Goal: Register for event/course

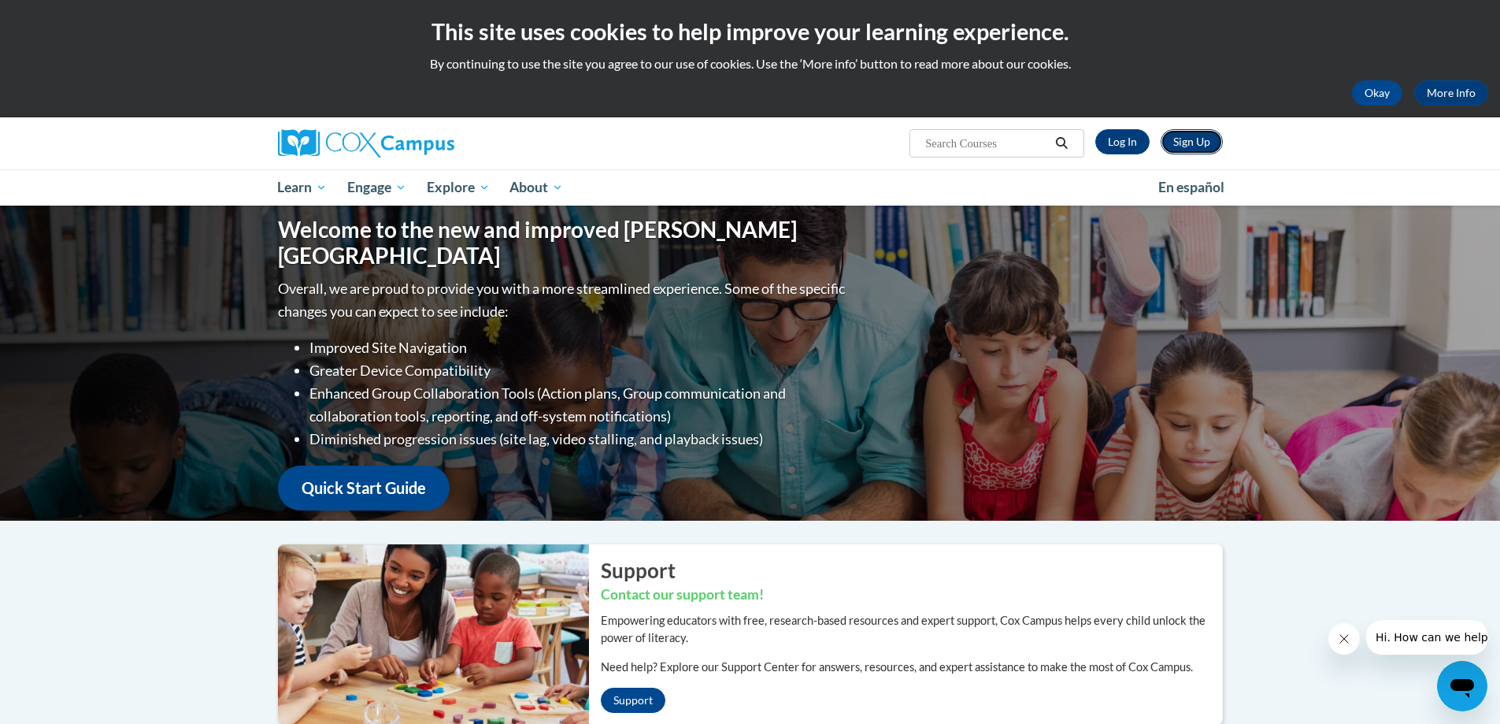
click at [1210, 140] on link "Sign Up" at bounding box center [1192, 141] width 62 height 25
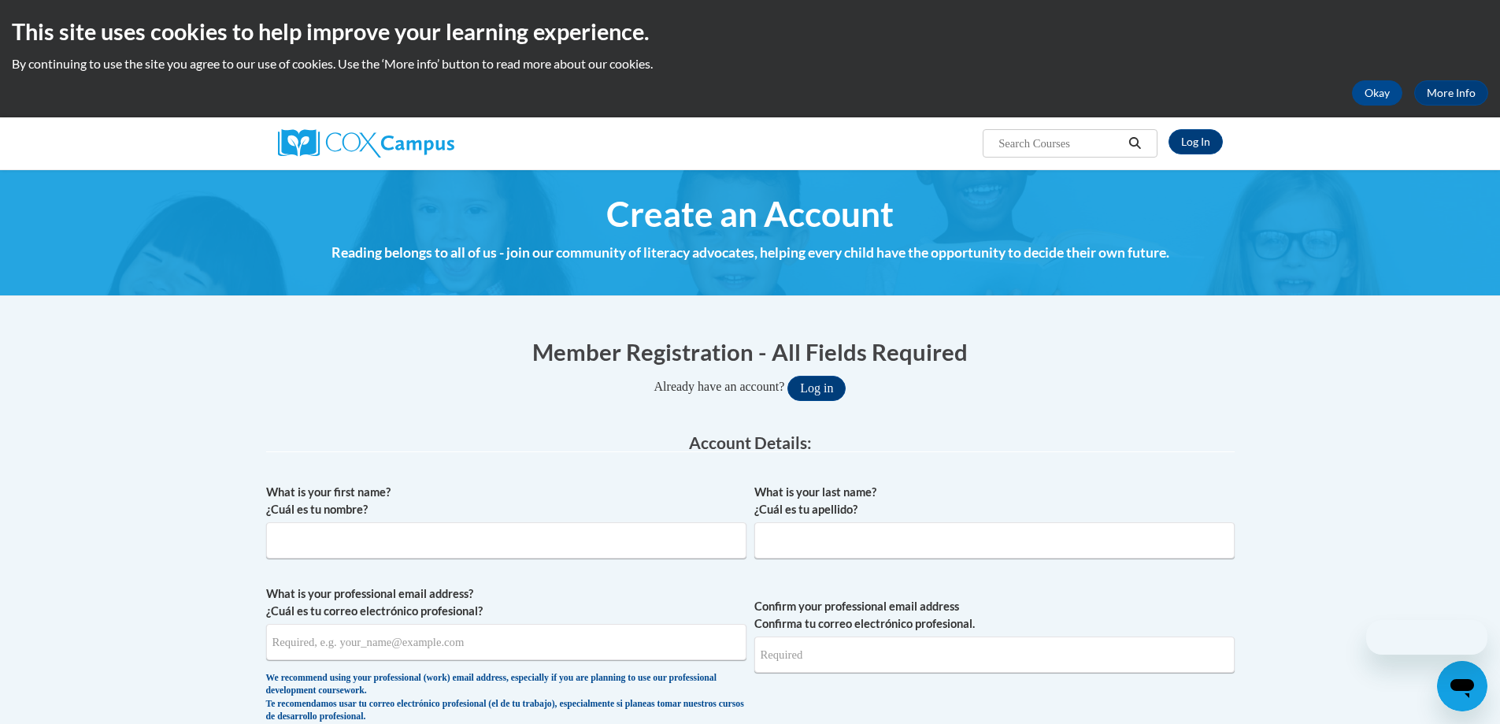
scroll to position [79, 0]
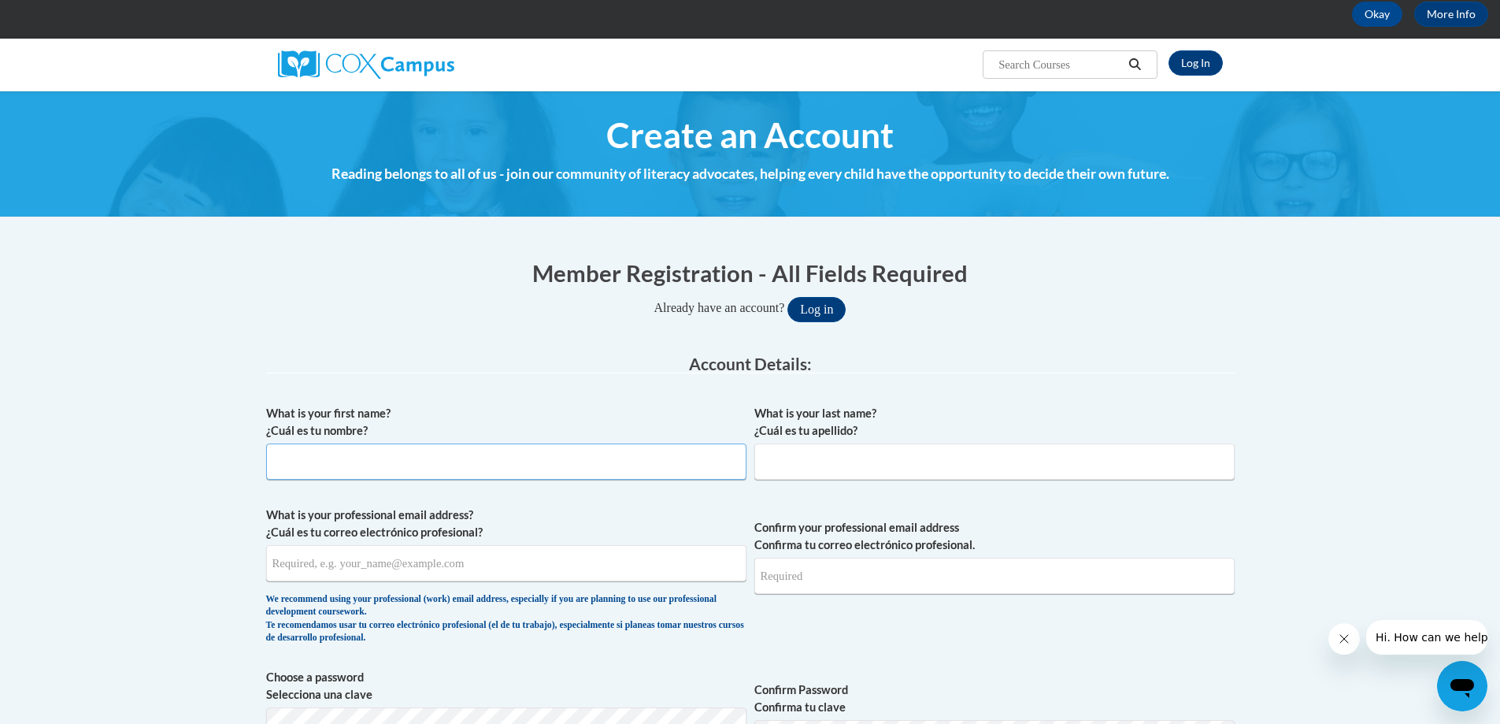
click at [437, 467] on input "What is your first name? ¿Cuál es tu nombre?" at bounding box center [506, 461] width 480 height 36
type input "Jennifer"
click at [796, 469] on input "What is your last name? ¿Cuál es tu apellido?" at bounding box center [994, 461] width 480 height 36
type input "Davenport"
click at [487, 568] on input "What is your professional email address? ¿Cuál es tu correo electrónico profesi…" at bounding box center [506, 563] width 480 height 36
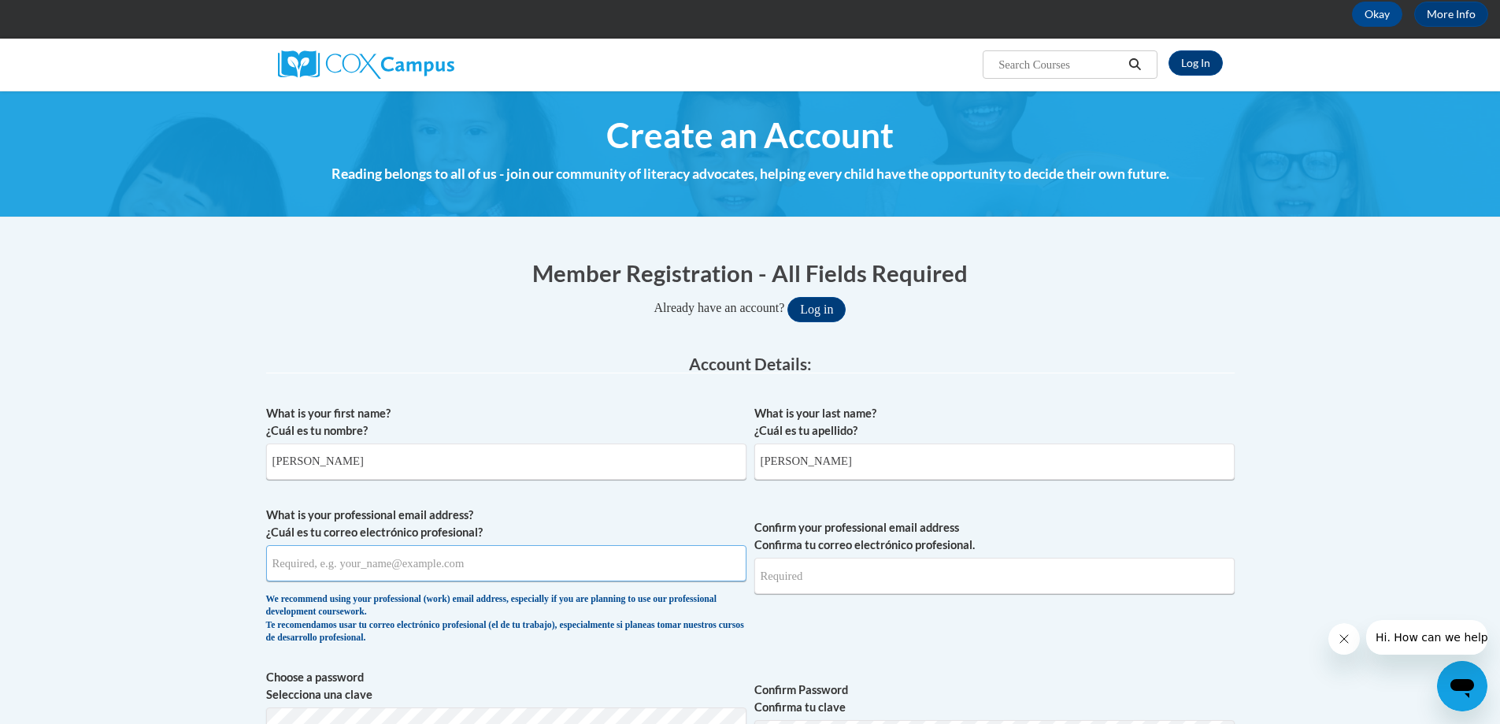
type input "jennifer.davenport@ndohs.org"
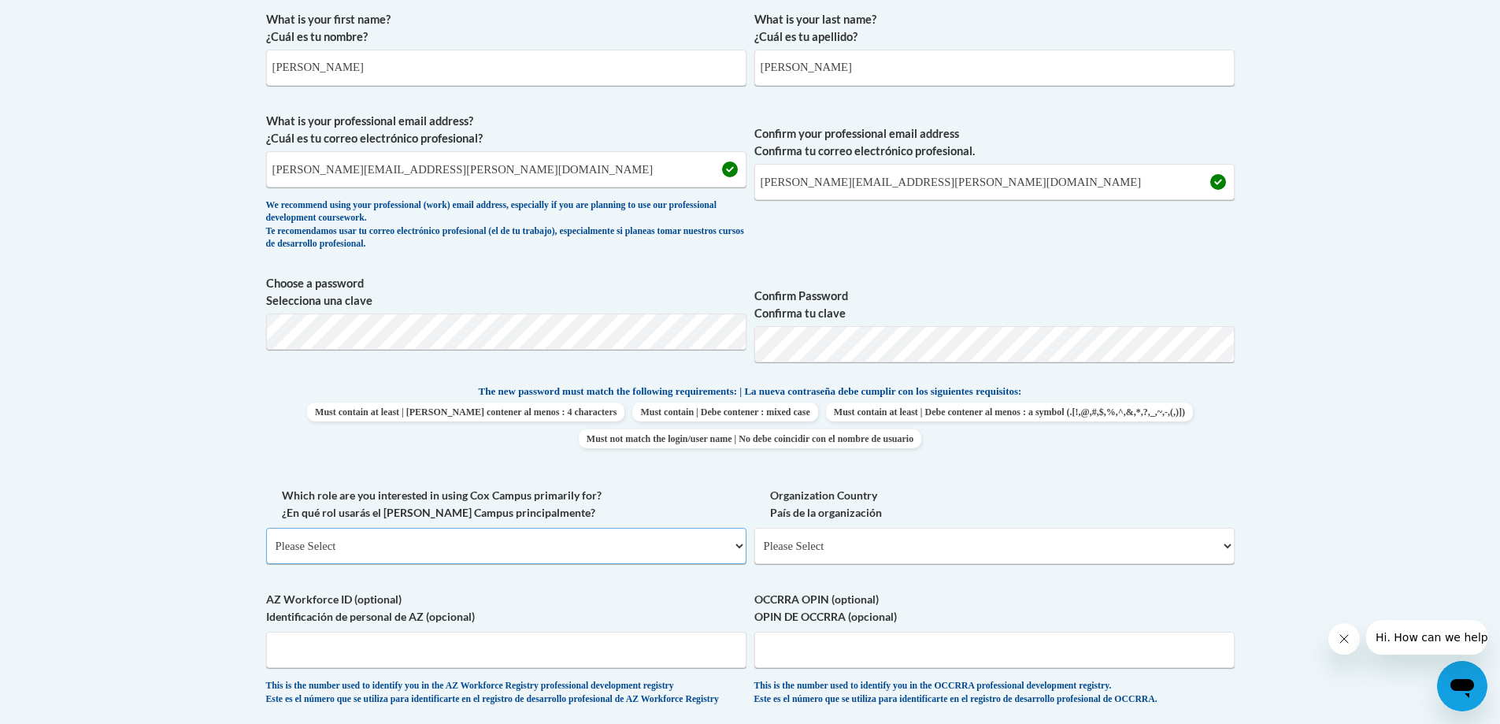
scroll to position [551, 0]
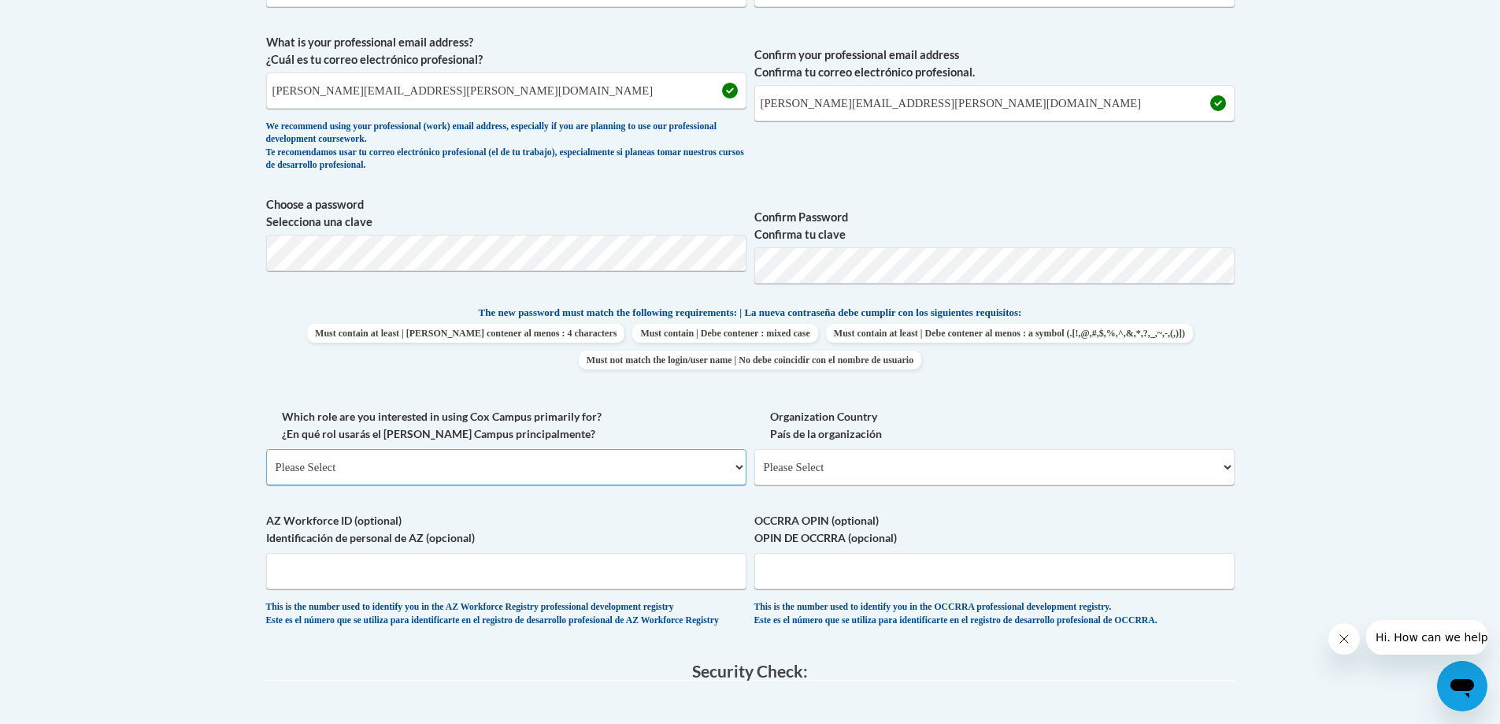
click at [543, 473] on select "Please Select College/University | Colegio/Universidad Community/Nonprofit Part…" at bounding box center [506, 467] width 480 height 36
select select "fbf2d438-af2f-41f8-98f1-81c410e29de3"
click at [266, 449] on select "Please Select College/University | Colegio/Universidad Community/Nonprofit Part…" at bounding box center [506, 467] width 480 height 36
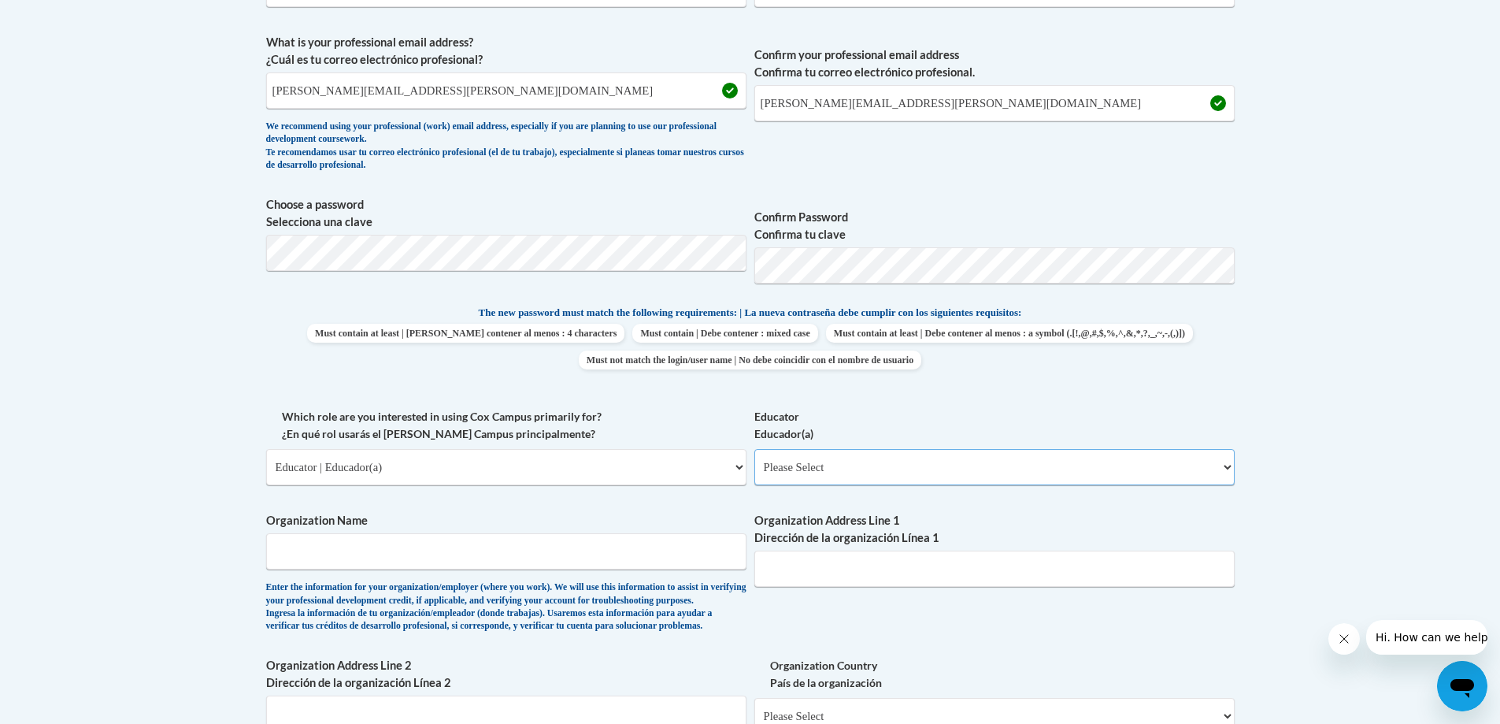
click at [841, 474] on select "Please Select Early Learning/Daycare Teacher/Family Home Care Provider | Maestr…" at bounding box center [994, 467] width 480 height 36
select select "5e2af403-4f2c-4e49-a02f-103e55d7b75b"
click at [754, 449] on select "Please Select Early Learning/Daycare Teacher/Family Home Care Provider | Maestr…" at bounding box center [994, 467] width 480 height 36
click at [584, 558] on input "Organization Name" at bounding box center [506, 551] width 480 height 36
type input "Franklin County Head Start"
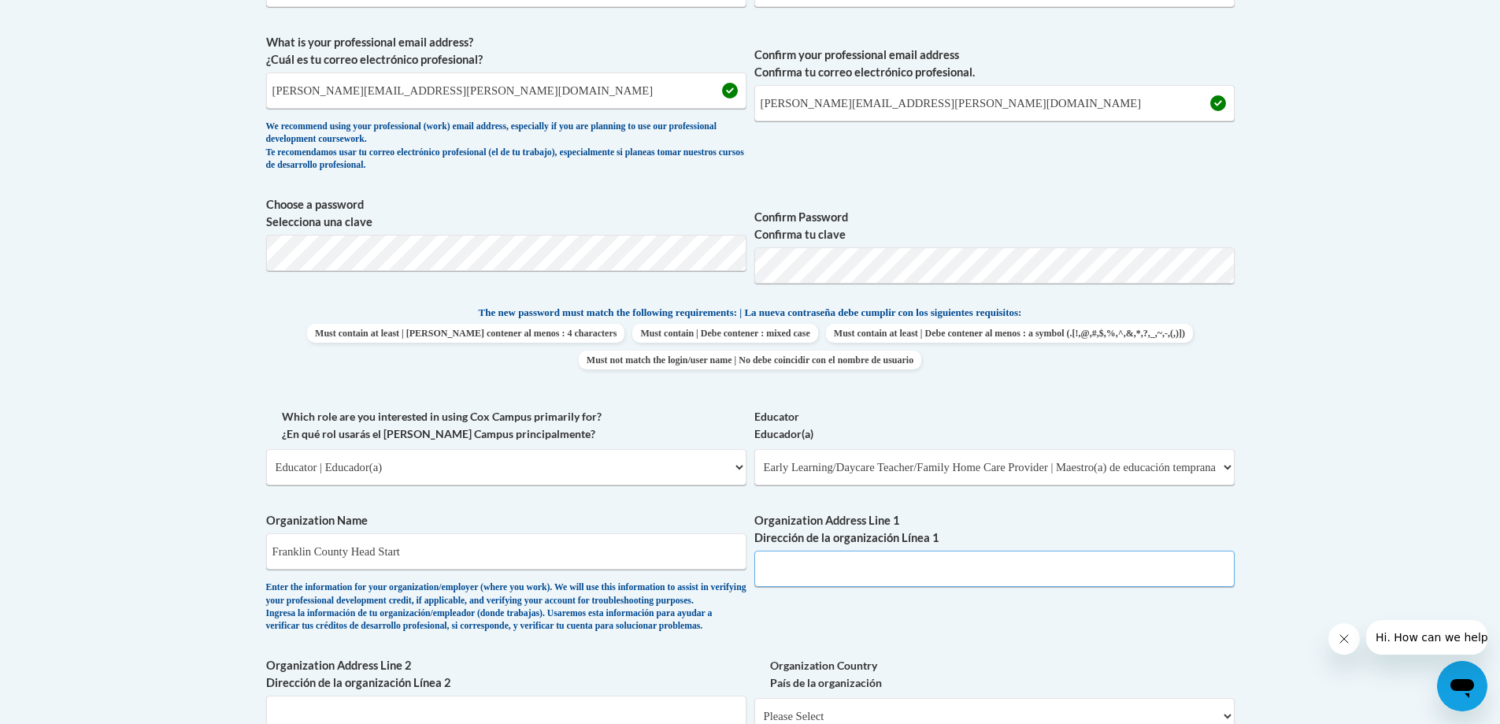
click at [937, 567] on input "Organization Address Line 1 Dirección de la organización Línea 1" at bounding box center [994, 568] width 480 height 36
type input "84 Hartwell Rd"
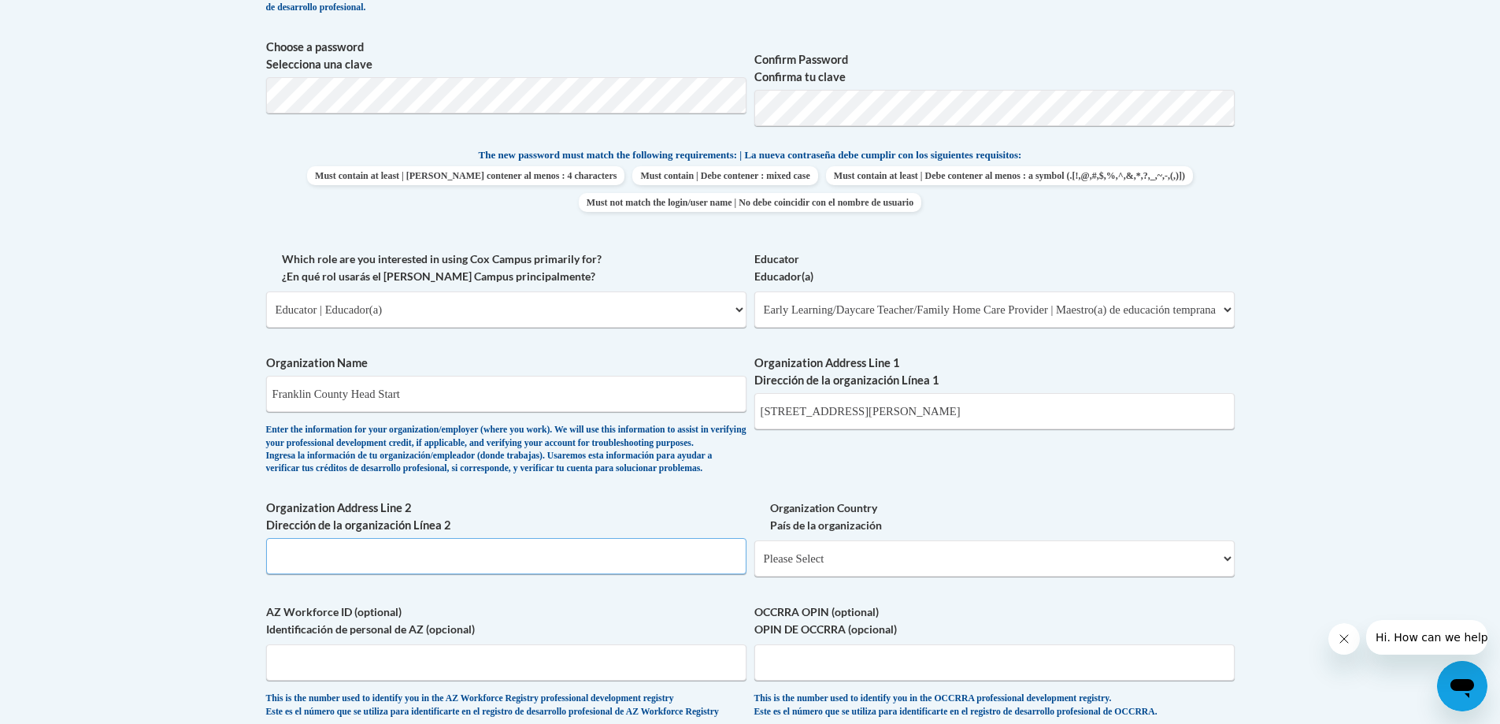
click at [572, 574] on input "Organization Address Line 2 Dirección de la organización Línea 2" at bounding box center [506, 556] width 480 height 36
click at [863, 576] on select "Please Select United States | Estados Unidos Outside of the United States | Fue…" at bounding box center [994, 558] width 480 height 36
select select "ad49bcad-a171-4b2e-b99c-48b446064914"
click at [754, 565] on select "Please Select United States | Estados Unidos Outside of the United States | Fue…" at bounding box center [994, 558] width 480 height 36
select select
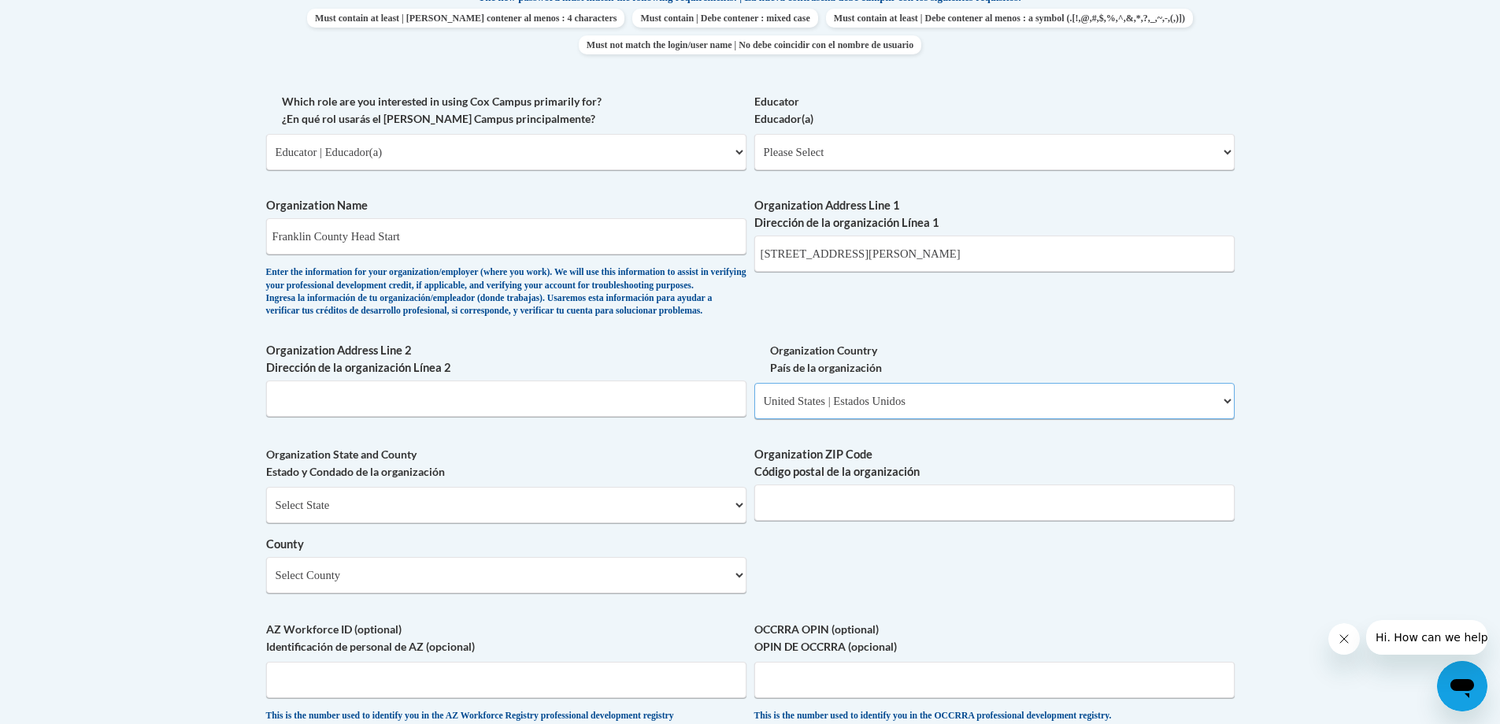
scroll to position [945, 0]
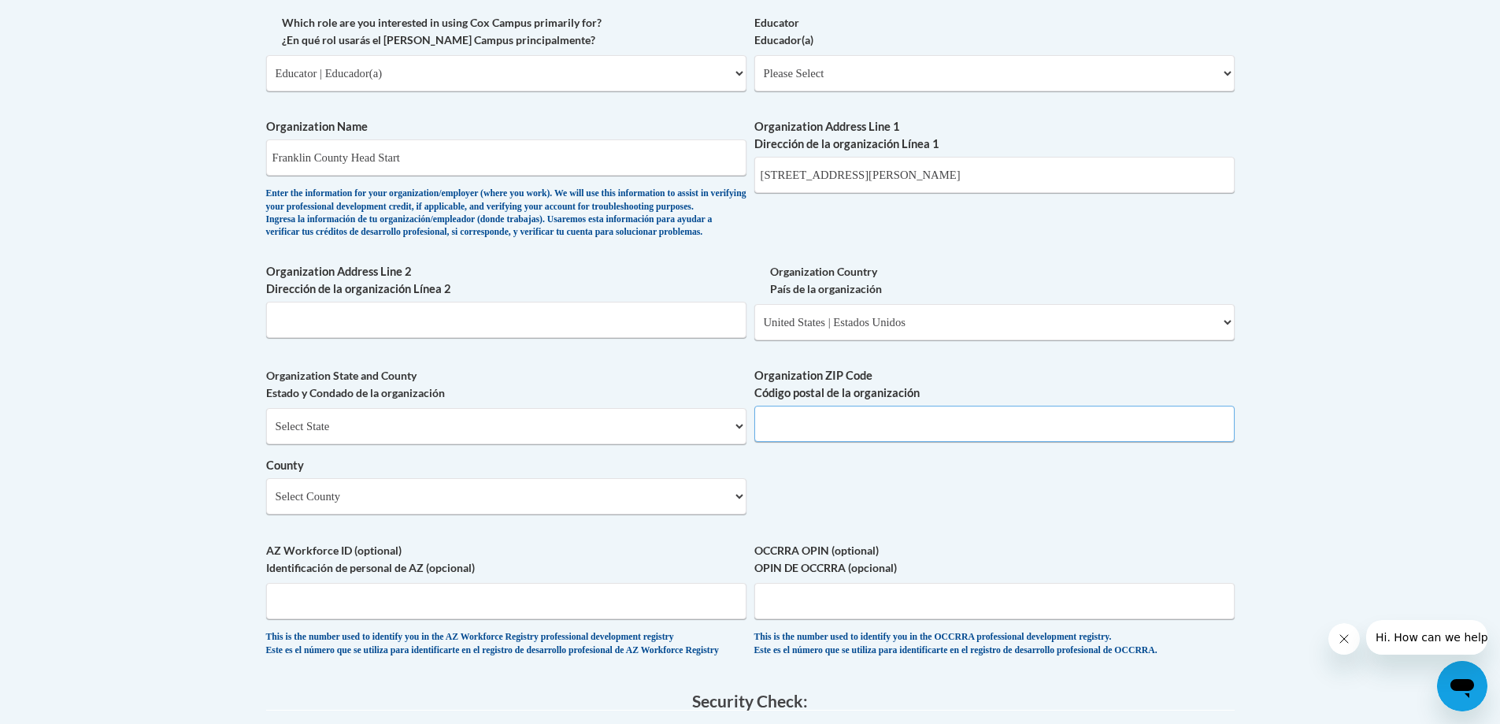
click at [851, 440] on input "Organization ZIP Code Código postal de la organización" at bounding box center [994, 424] width 480 height 36
type input "30553"
click at [571, 514] on select "Select County Appling Atkinson Bacon Baker Baldwin Banks Barrow Bartow Ben Hill…" at bounding box center [506, 496] width 480 height 36
select select "Franklin"
click at [266, 504] on select "Select County Appling Atkinson Bacon Baker Baldwin Banks Barrow Bartow Ben Hill…" at bounding box center [506, 496] width 480 height 36
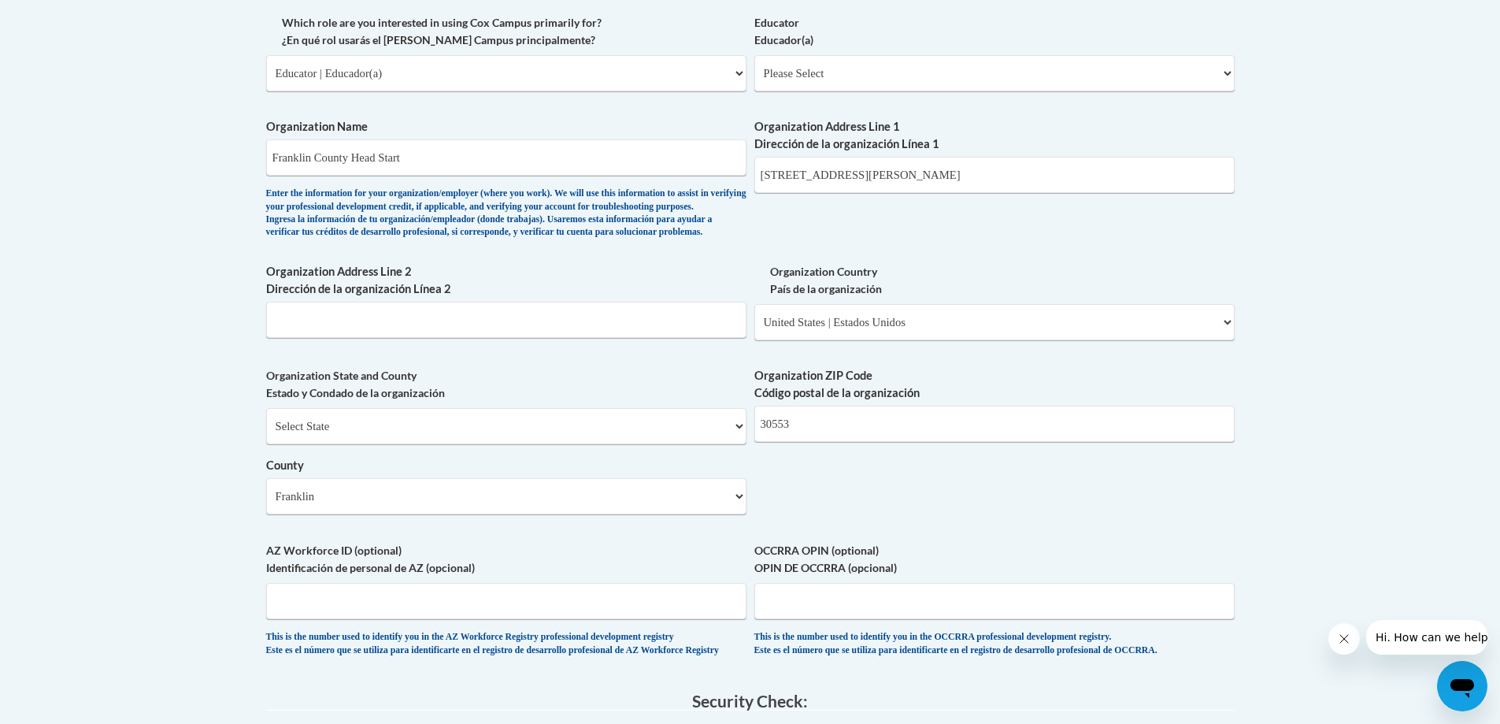
click at [181, 532] on body "This site uses cookies to help improve your learning experience. By continuing …" at bounding box center [750, 228] width 1500 height 2346
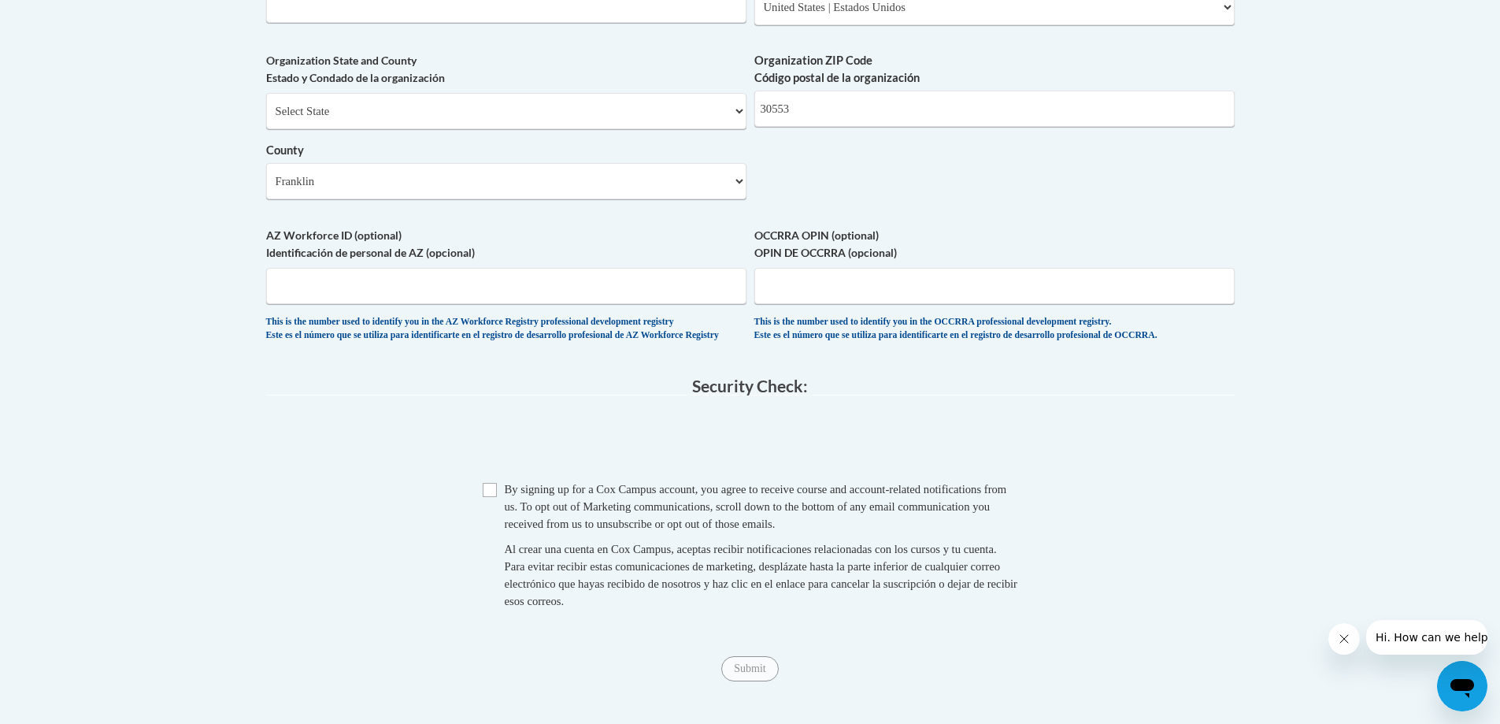
scroll to position [1418, 0]
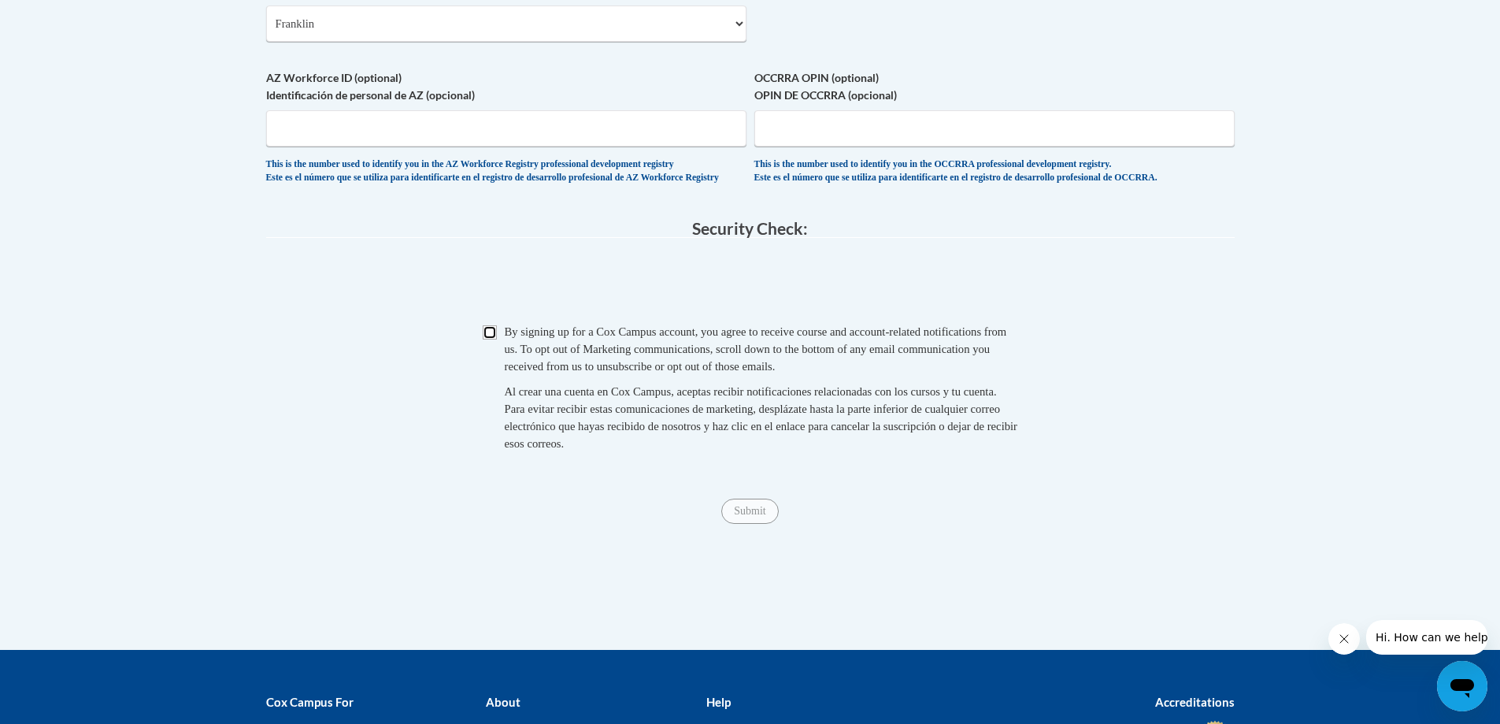
click at [491, 339] on input "Checkbox" at bounding box center [490, 332] width 14 height 14
checkbox input "true"
click at [755, 524] on input "Submit" at bounding box center [749, 511] width 57 height 25
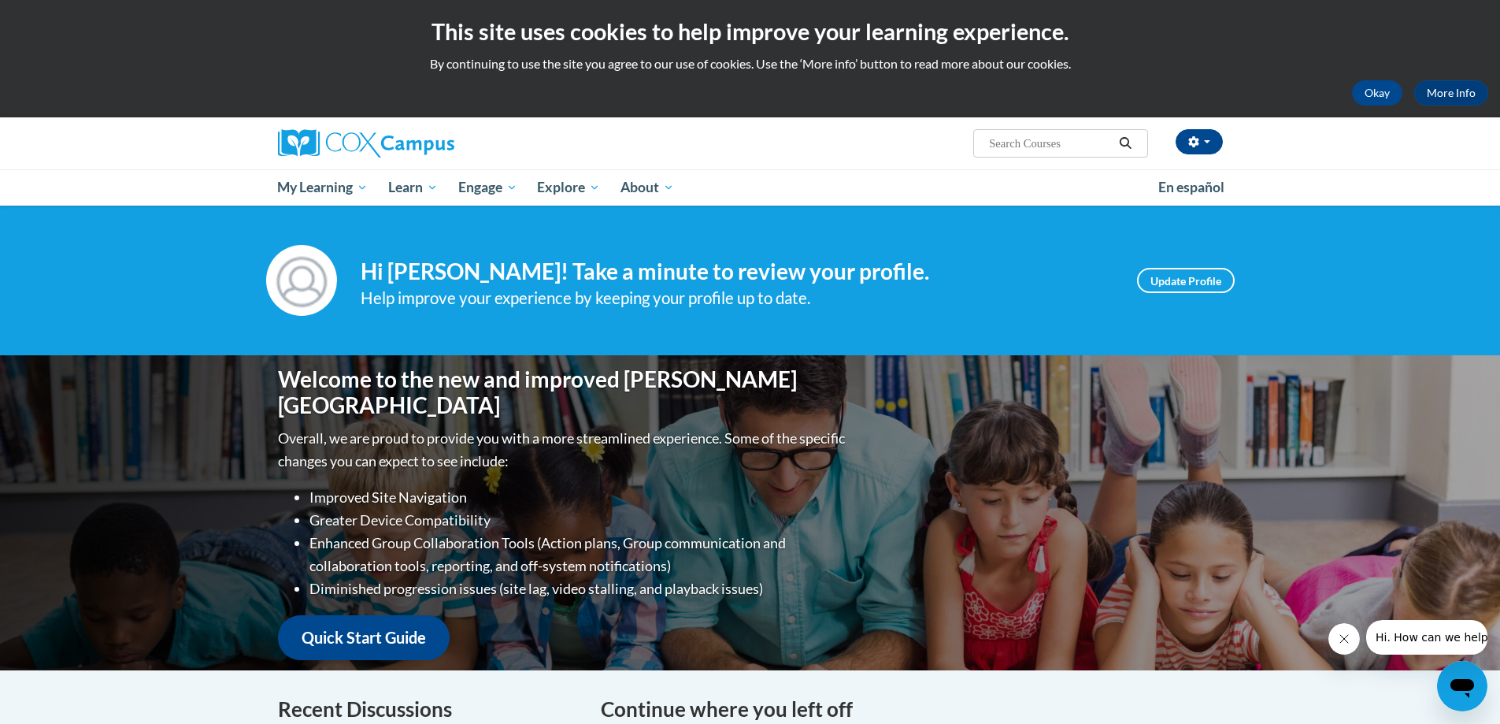
click at [1037, 134] on input "Search..." at bounding box center [1051, 143] width 126 height 19
type input "the power of language"
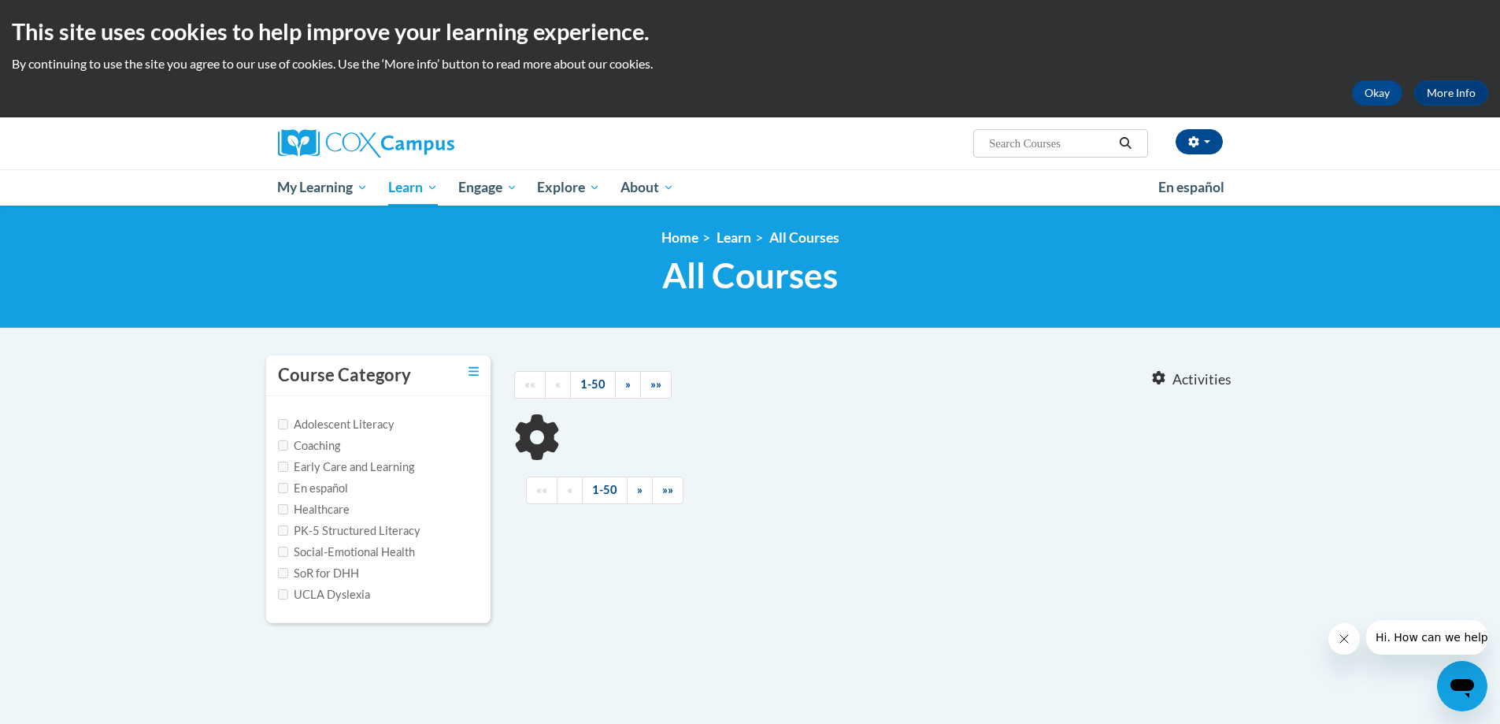
type input "the power of language"
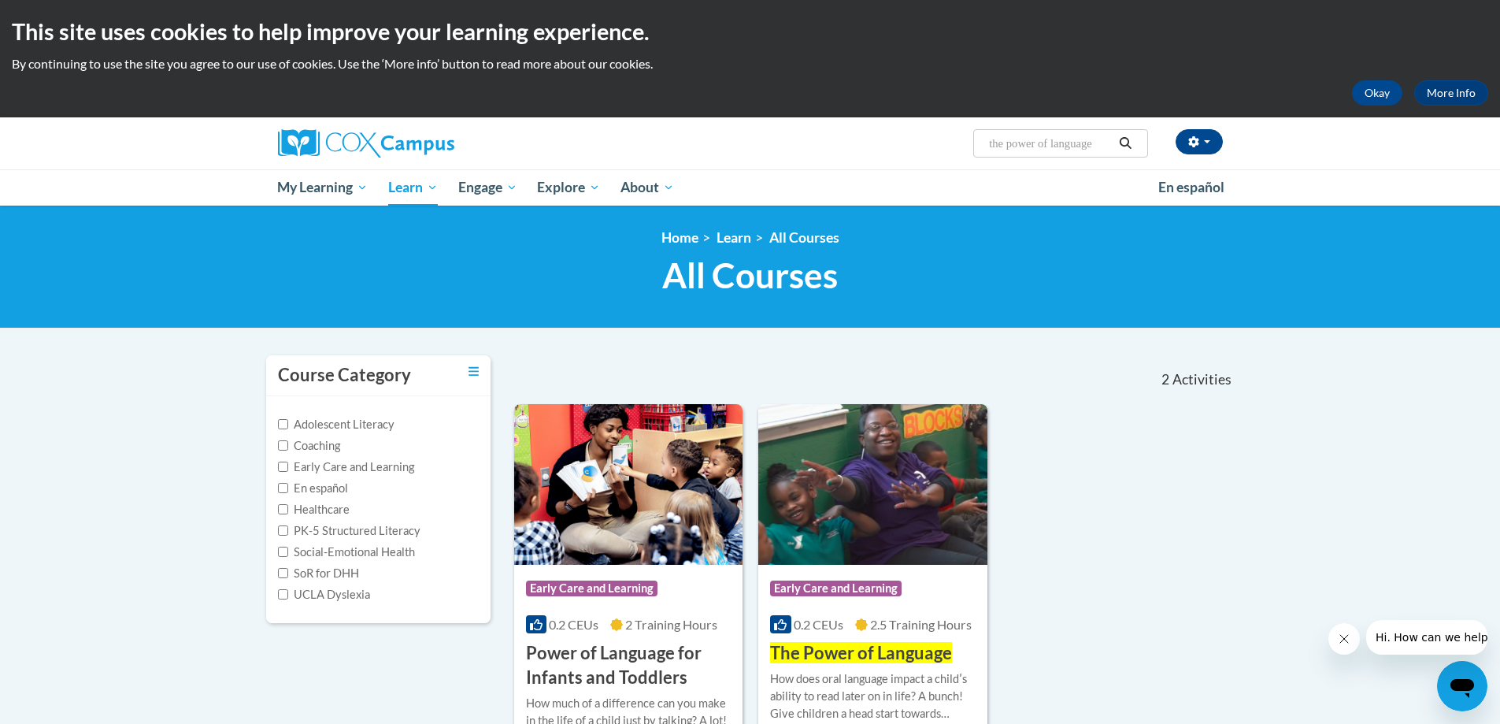
scroll to position [158, 0]
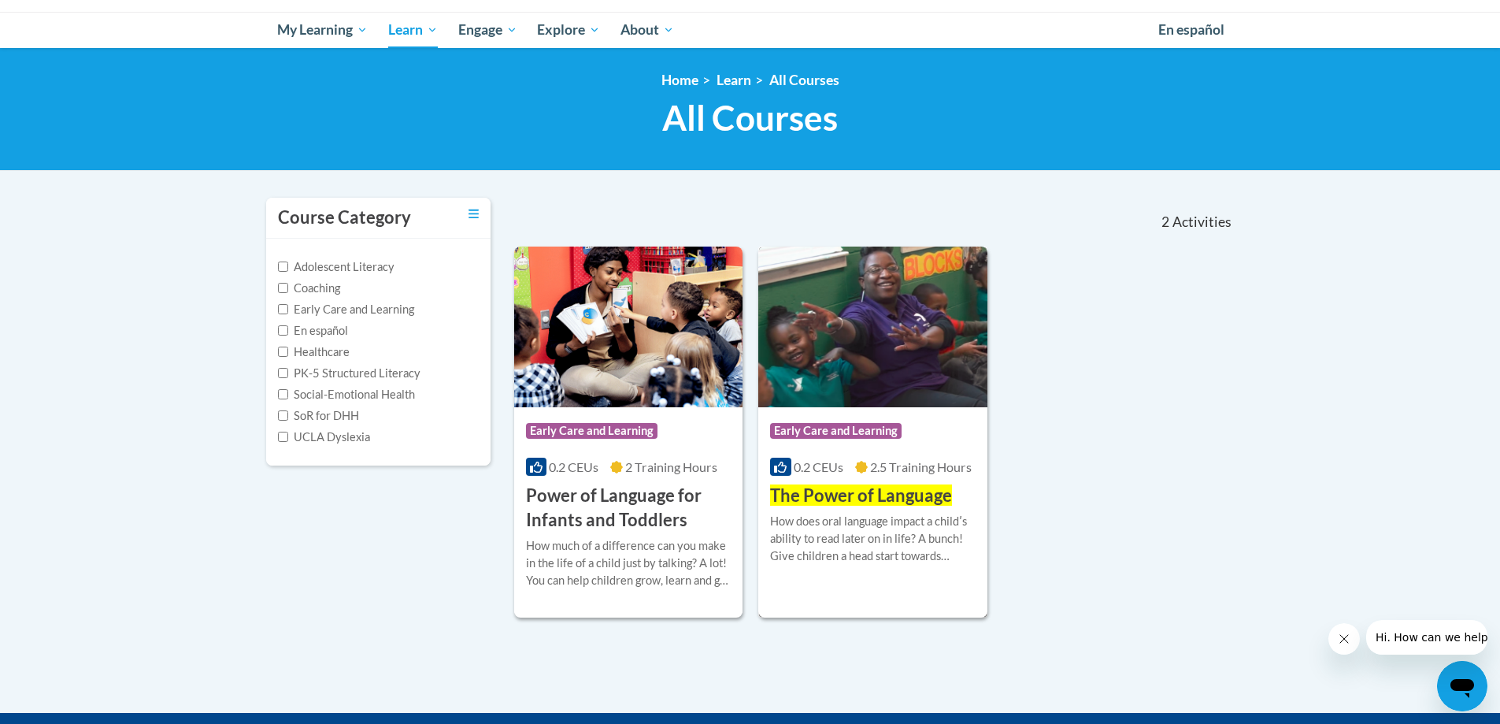
click at [921, 548] on div "How does oral language impact a childʹs ability to read later on in life? A bun…" at bounding box center [873, 539] width 206 height 52
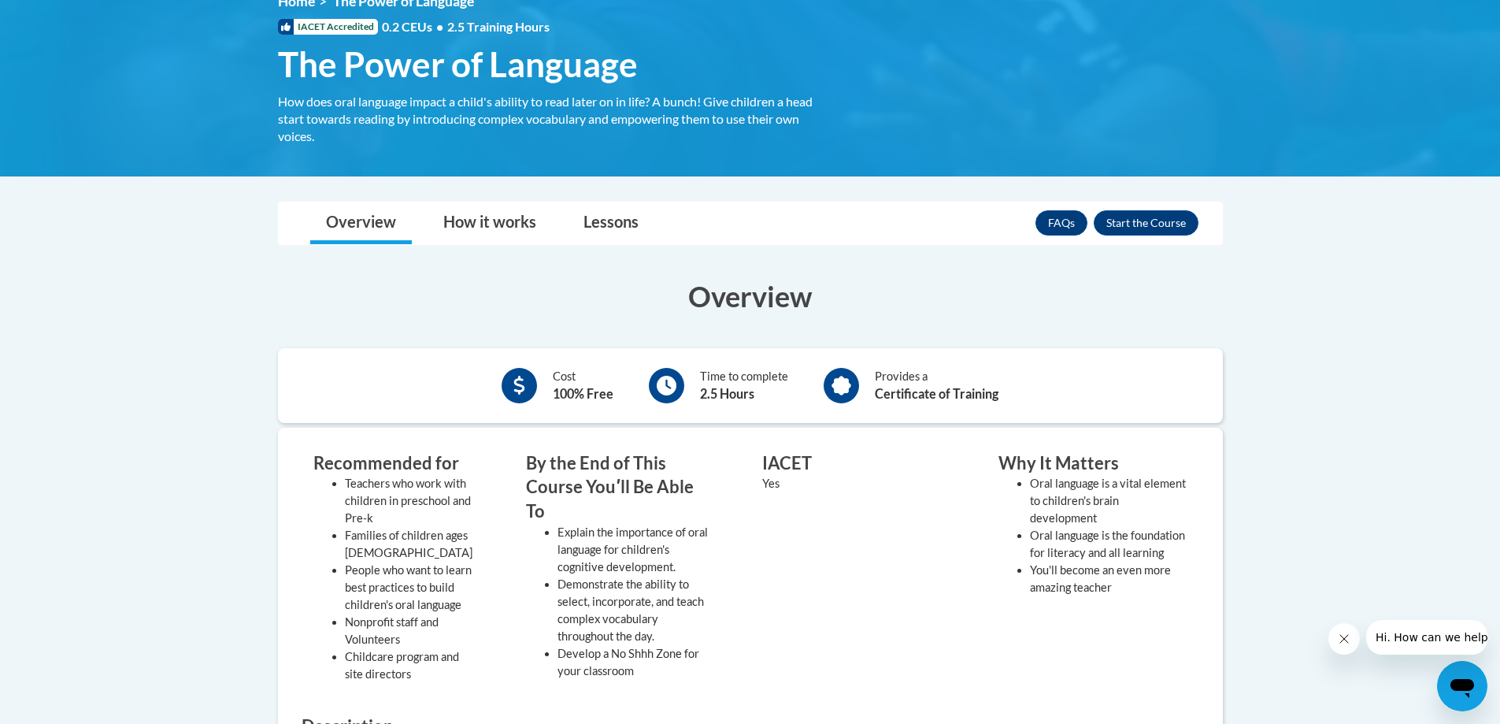
scroll to position [315, 0]
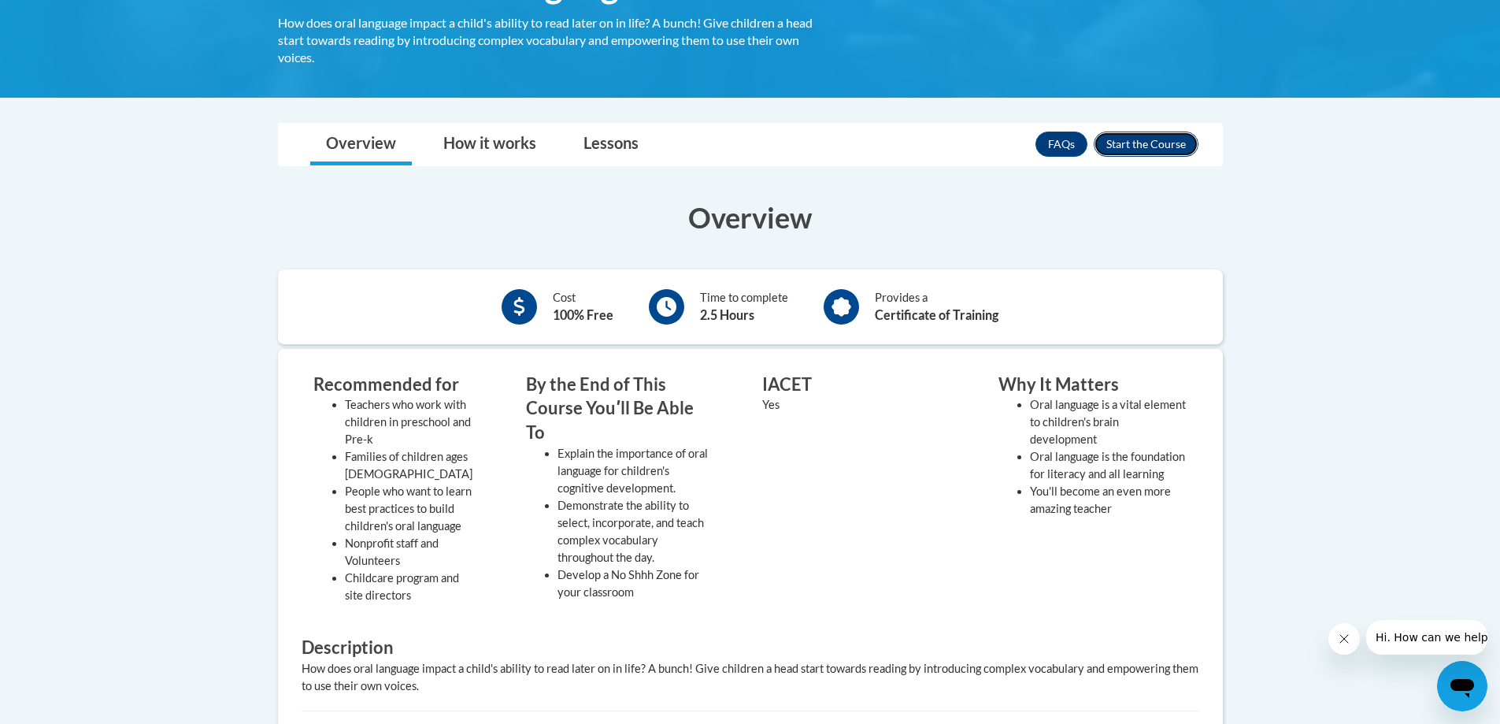
click at [1180, 145] on button "Enroll" at bounding box center [1146, 144] width 105 height 25
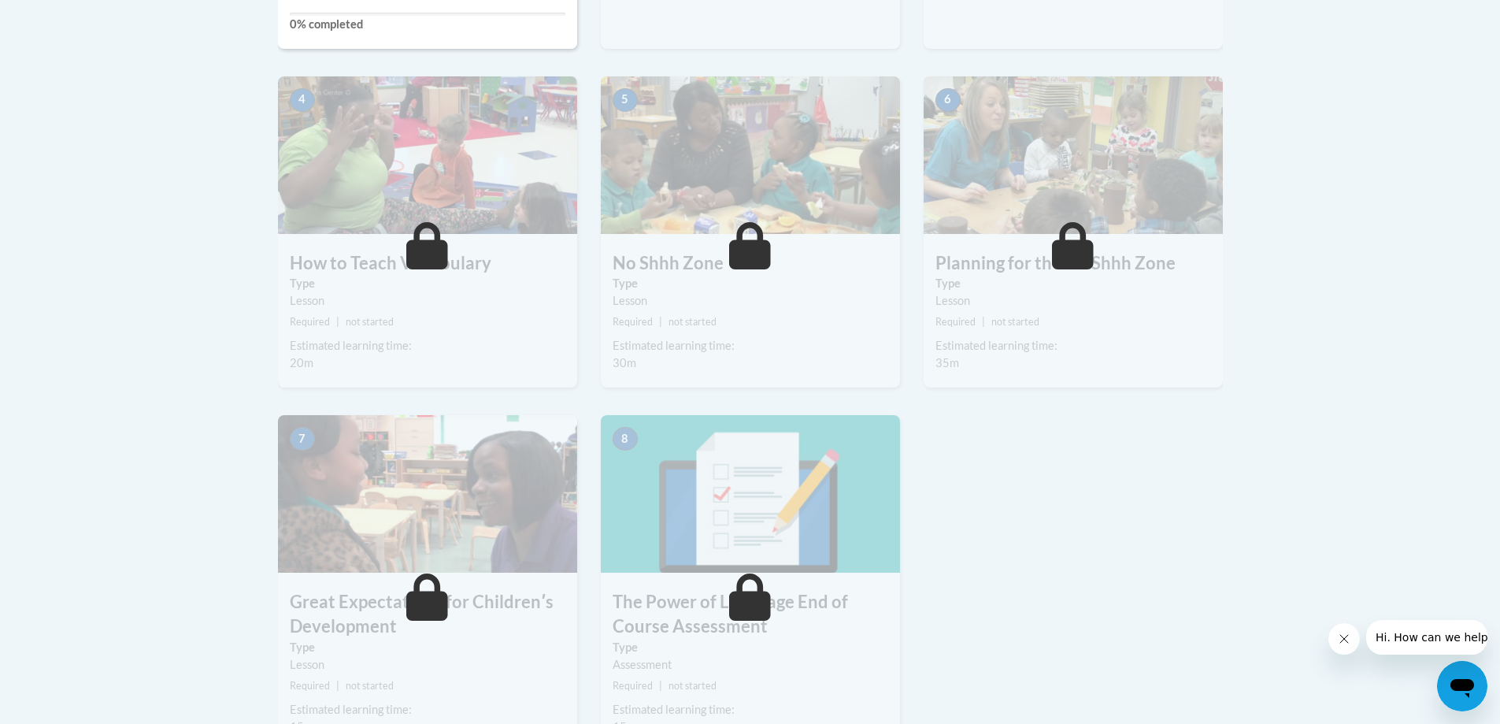
scroll to position [1024, 0]
